Goal: Find specific page/section: Find specific page/section

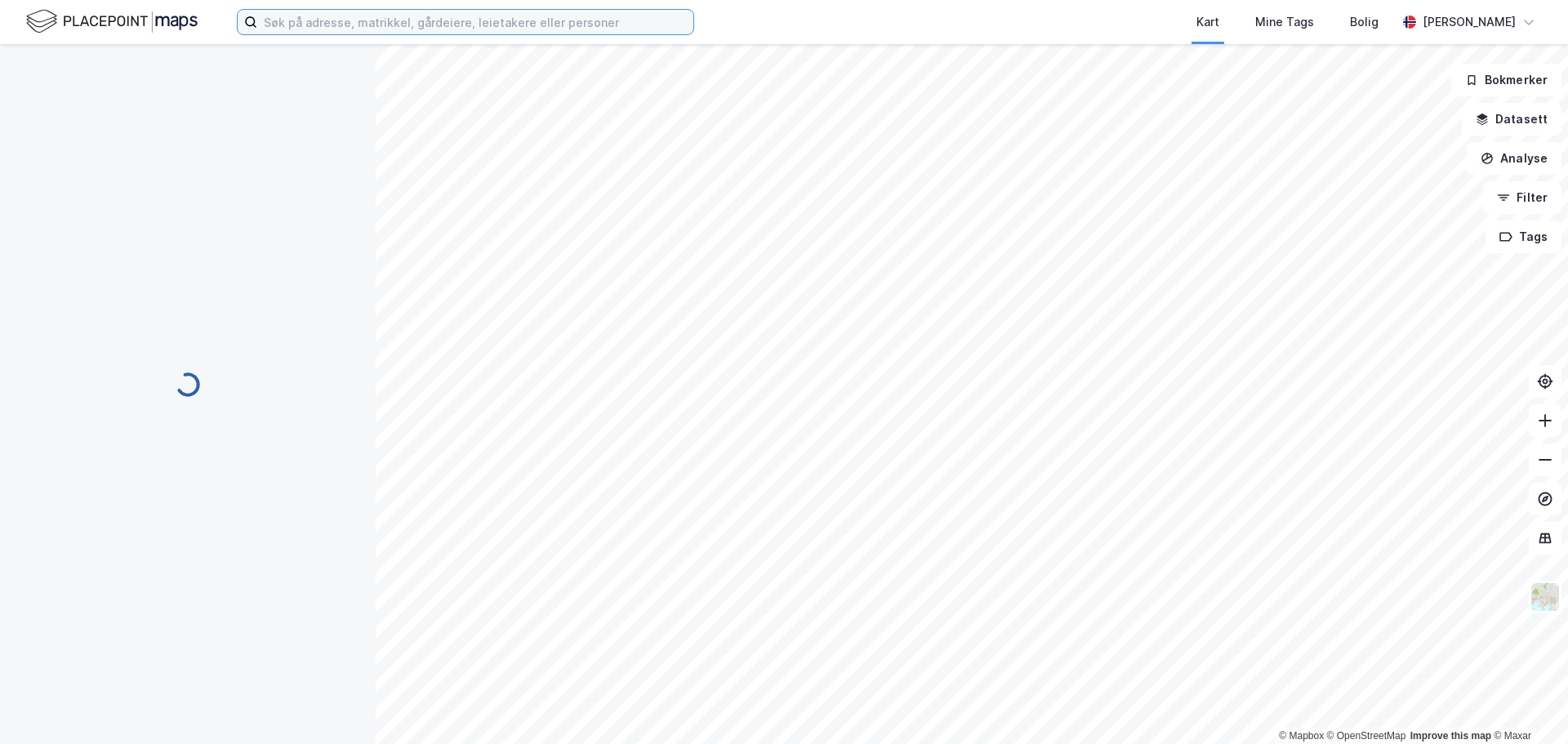
drag, startPoint x: 1489, startPoint y: 0, endPoint x: 299, endPoint y: 27, distance: 1190.3
click at [299, 28] on input at bounding box center [475, 22] width 436 height 24
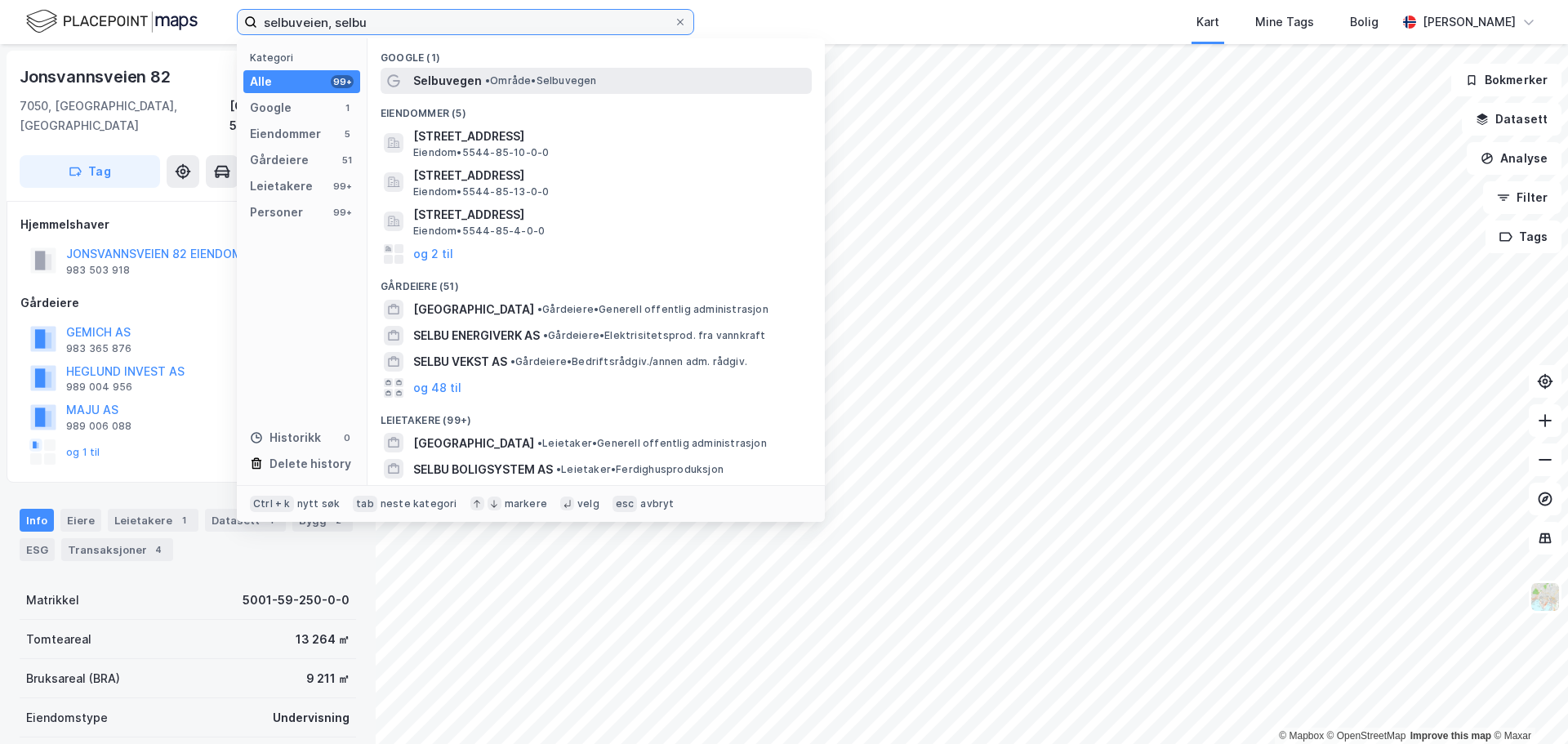
type input "selbuveien, selbu"
click at [473, 80] on span "Selbuvegen" at bounding box center [448, 80] width 69 height 19
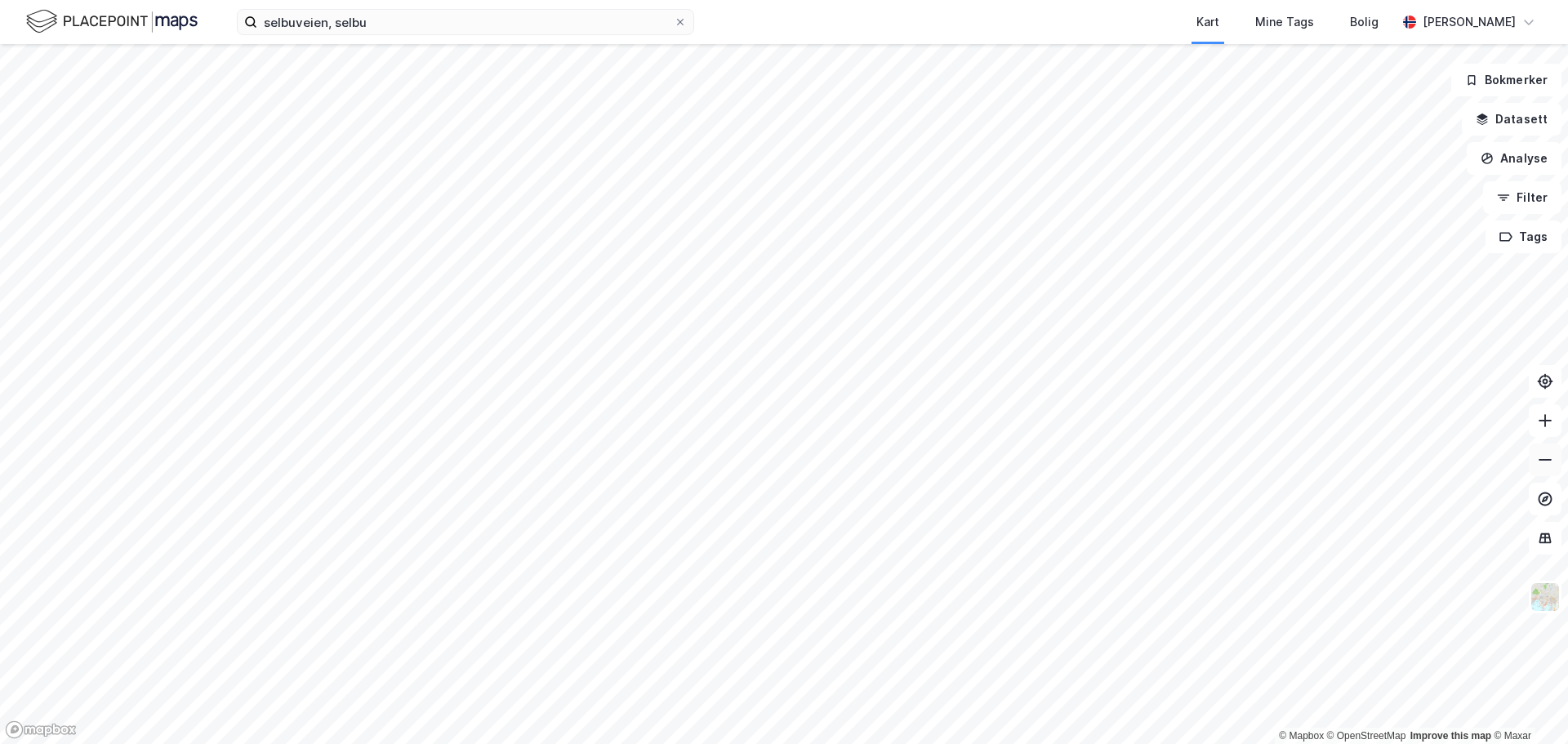
click at [1540, 455] on icon at bounding box center [1545, 460] width 17 height 17
click at [1546, 416] on icon at bounding box center [1545, 421] width 17 height 17
click at [1547, 416] on icon at bounding box center [1545, 421] width 17 height 17
click at [1539, 462] on icon at bounding box center [1545, 460] width 17 height 17
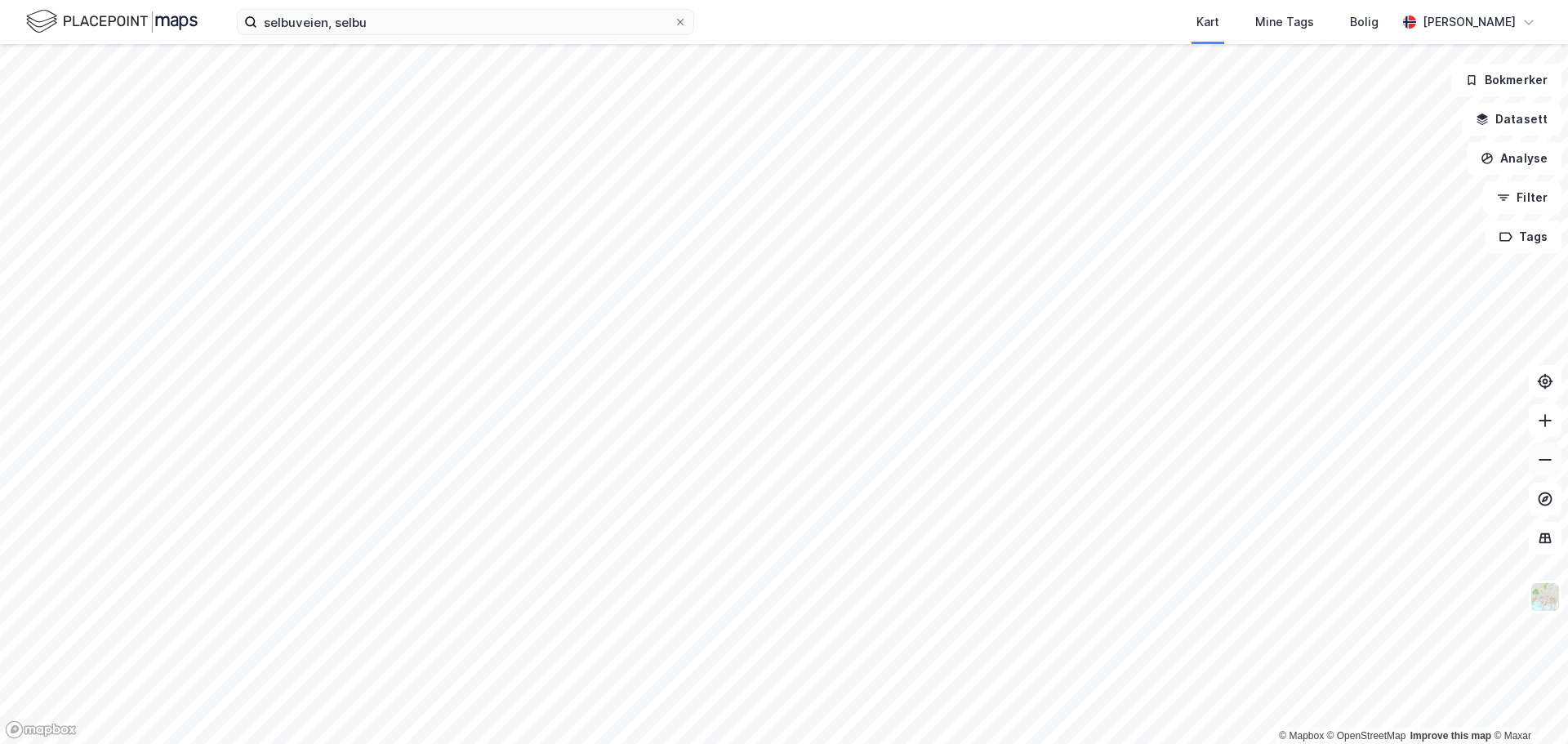
click at [1539, 462] on icon at bounding box center [1545, 460] width 17 height 17
click at [1542, 416] on icon at bounding box center [1545, 421] width 17 height 17
